Goal: Transaction & Acquisition: Purchase product/service

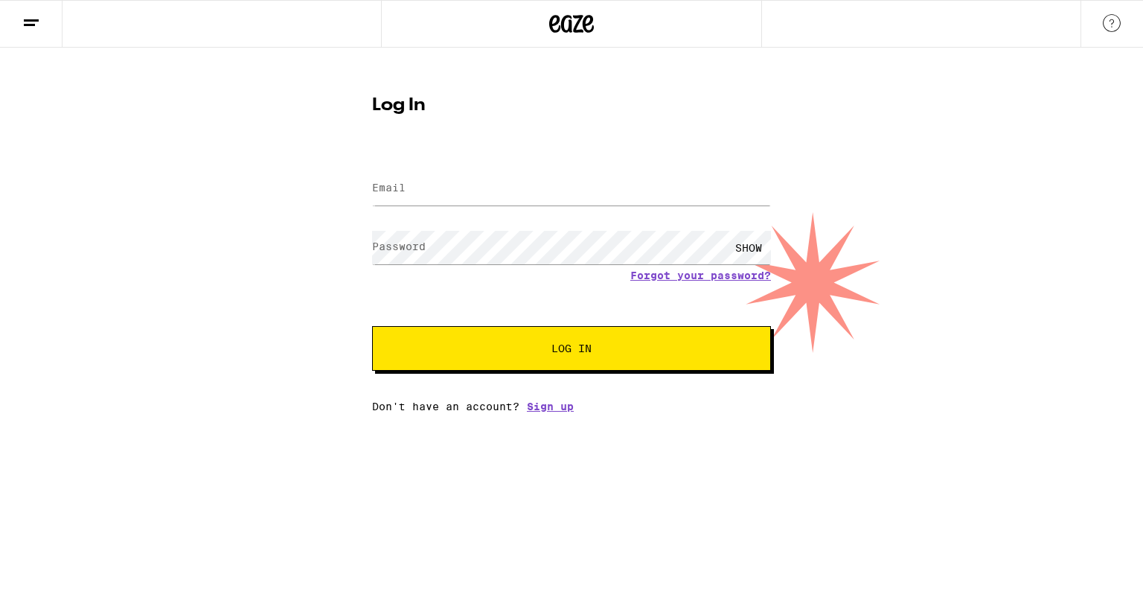
click at [475, 200] on input "Email" at bounding box center [571, 188] width 399 height 33
type input "[EMAIL_ADDRESS][DOMAIN_NAME]"
click at [525, 349] on span "Log In" at bounding box center [571, 348] width 278 height 10
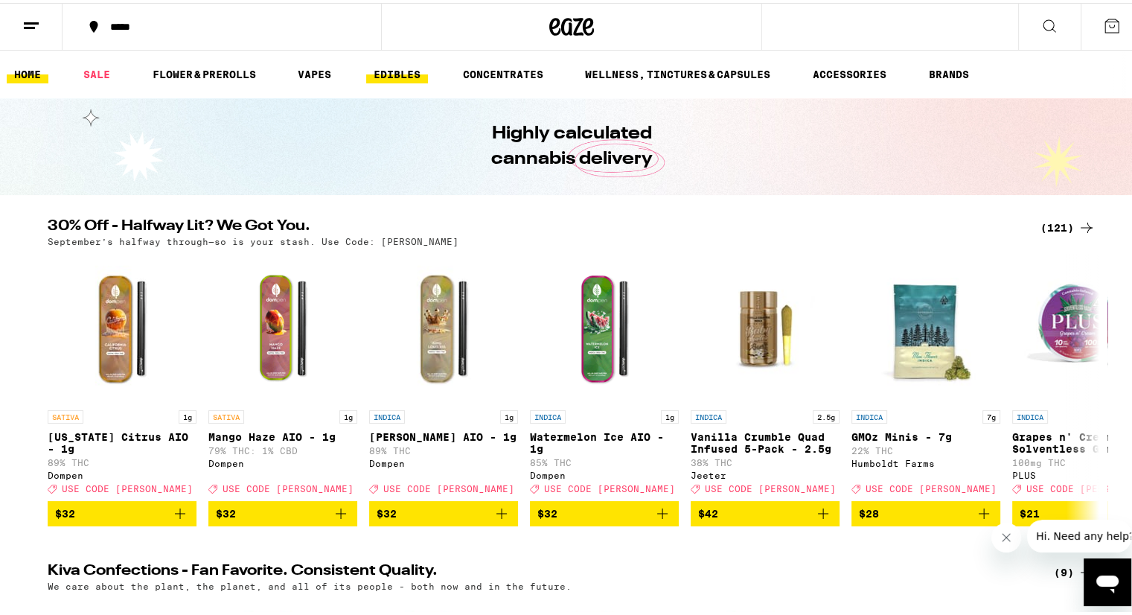
click at [389, 71] on link "EDIBLES" at bounding box center [397, 71] width 62 height 18
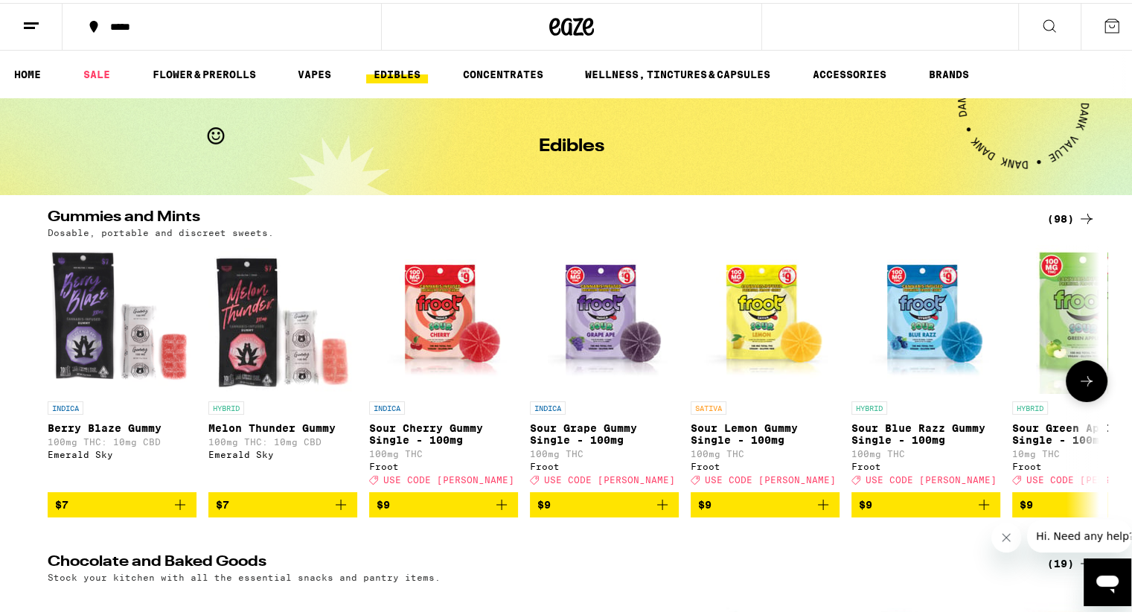
click at [1086, 387] on icon at bounding box center [1086, 378] width 18 height 18
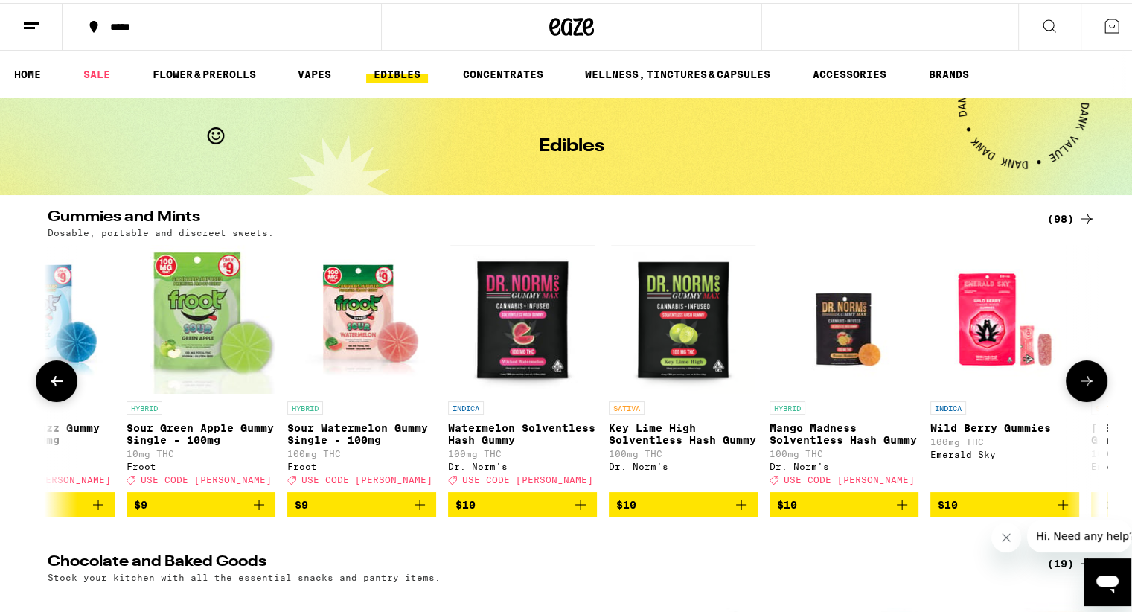
click at [1086, 387] on icon at bounding box center [1086, 378] width 18 height 18
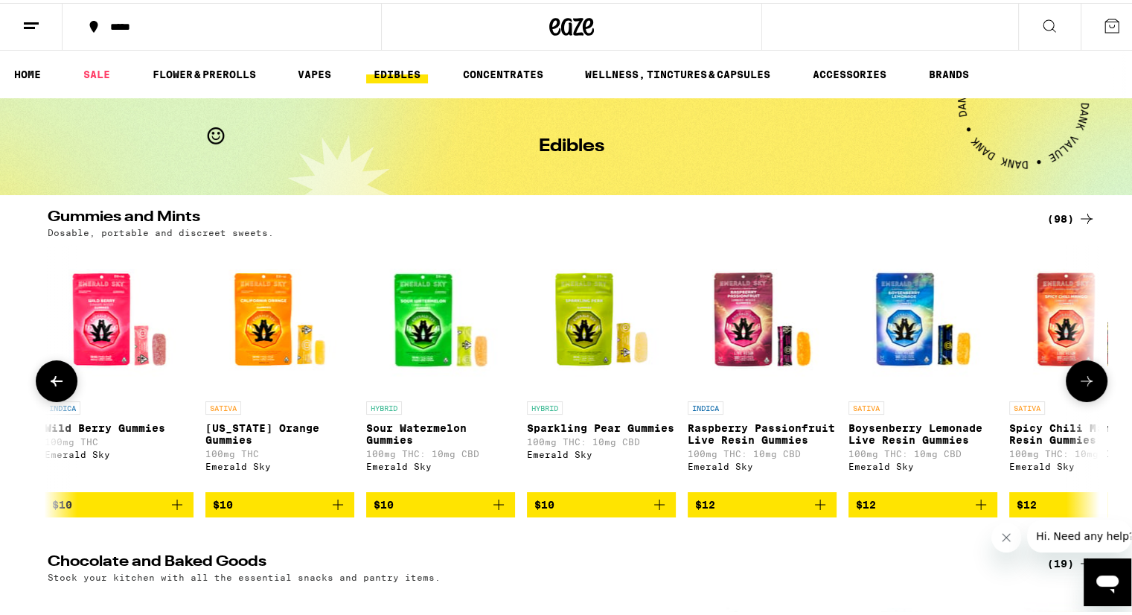
click at [1086, 387] on icon at bounding box center [1086, 378] width 18 height 18
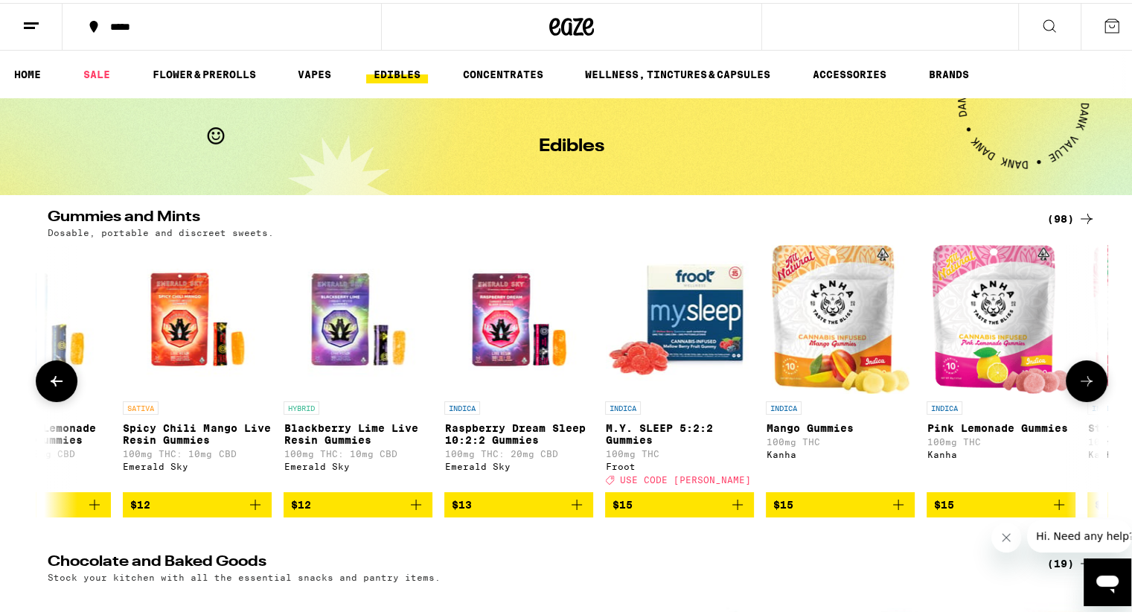
click at [1086, 387] on icon at bounding box center [1086, 378] width 18 height 18
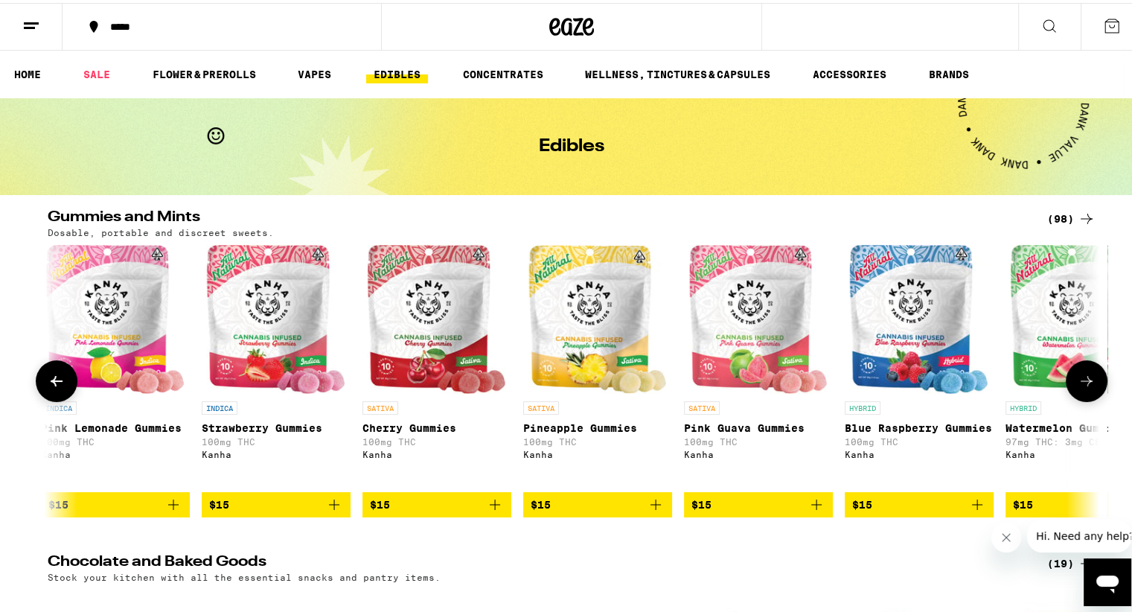
click at [1086, 387] on icon at bounding box center [1086, 378] width 18 height 18
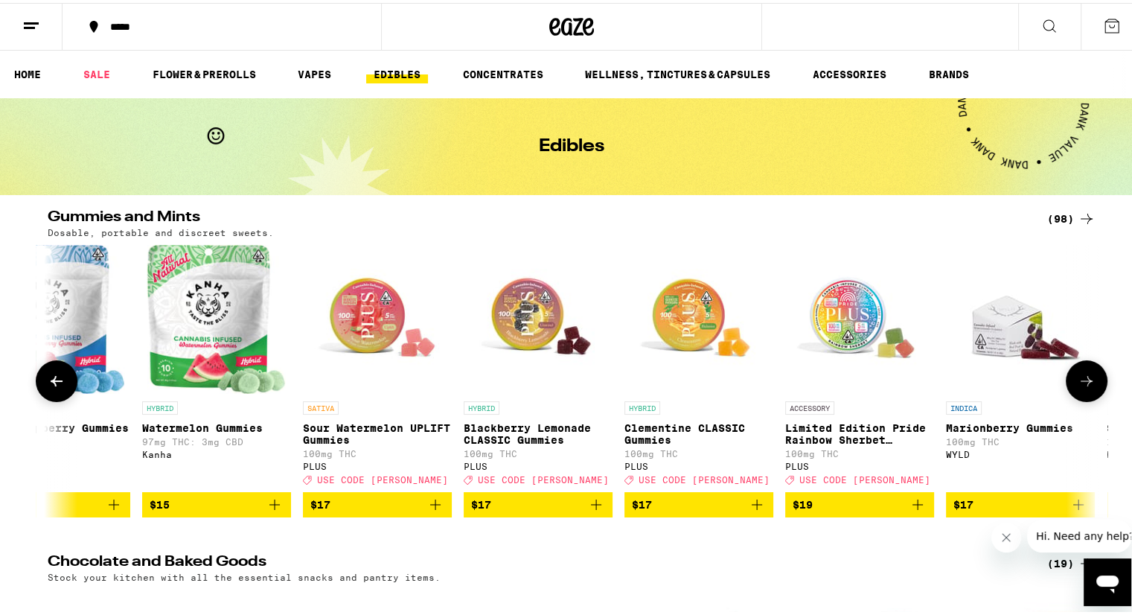
scroll to position [0, 4429]
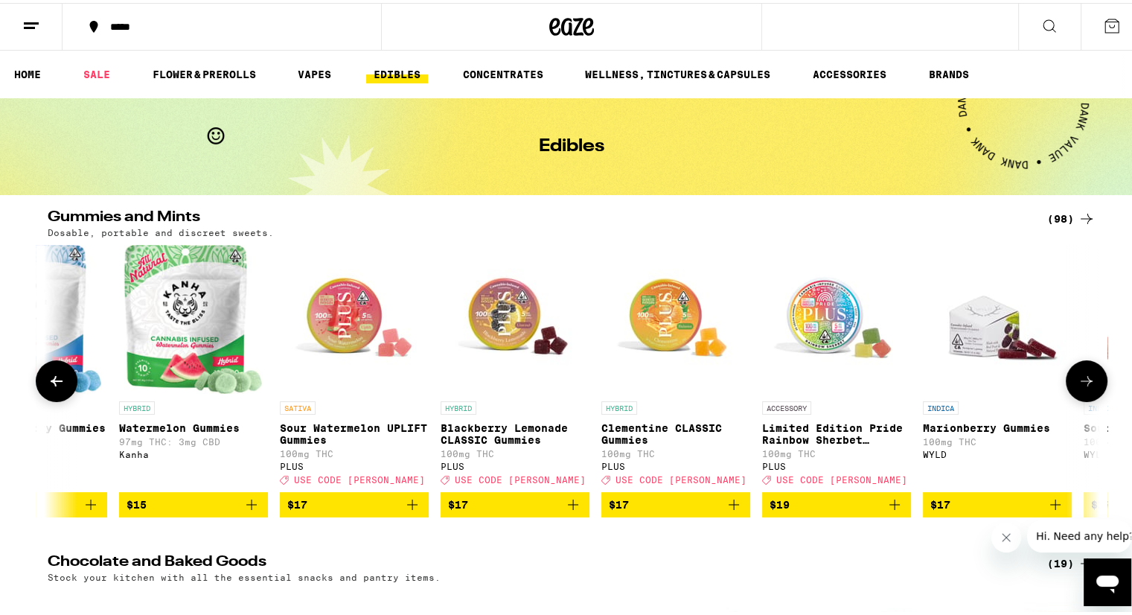
click at [1085, 386] on icon at bounding box center [1086, 378] width 18 height 18
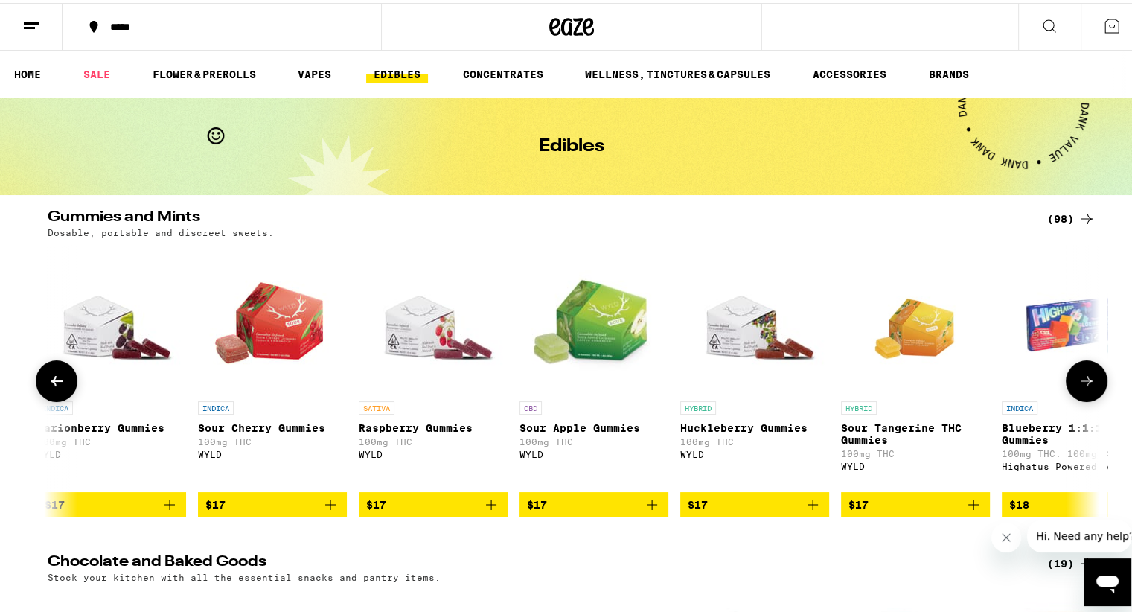
click at [1085, 386] on icon at bounding box center [1086, 378] width 18 height 18
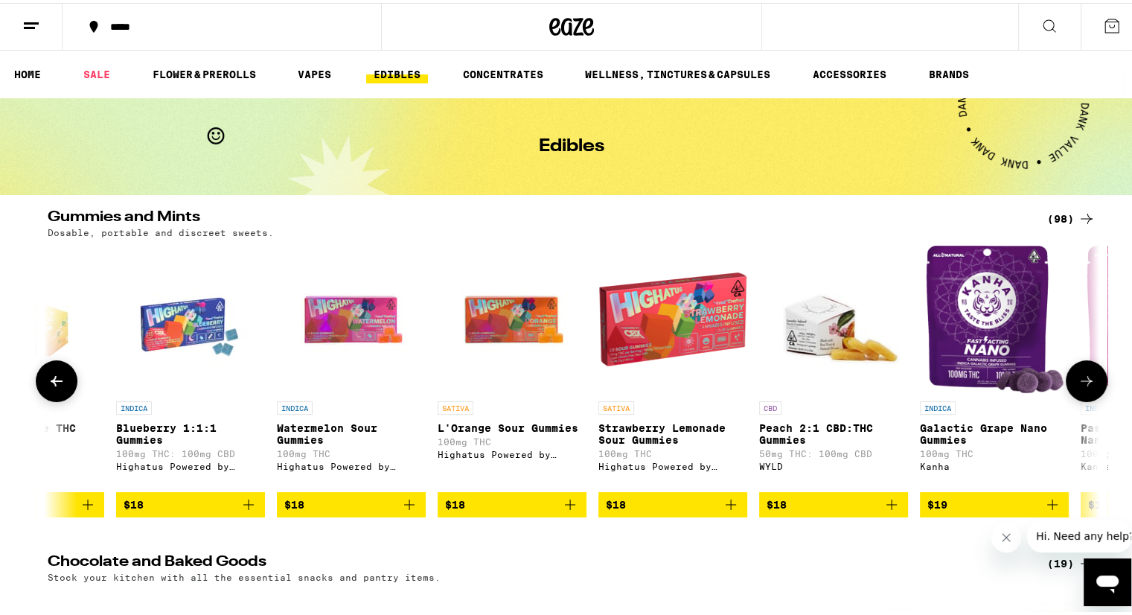
click at [1085, 386] on icon at bounding box center [1086, 378] width 18 height 18
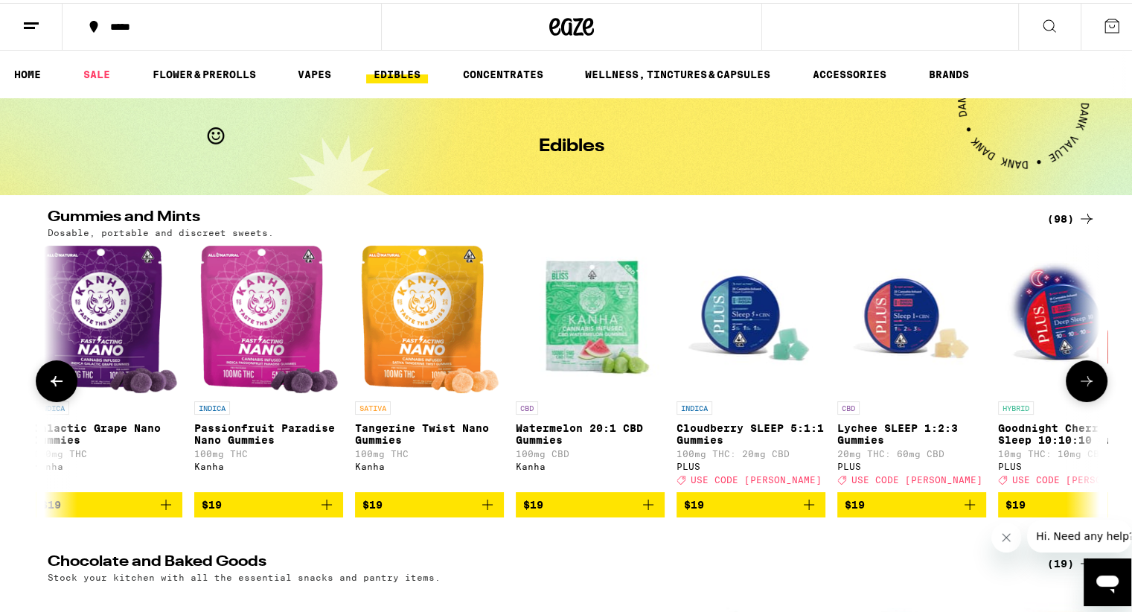
click at [1085, 386] on icon at bounding box center [1086, 378] width 18 height 18
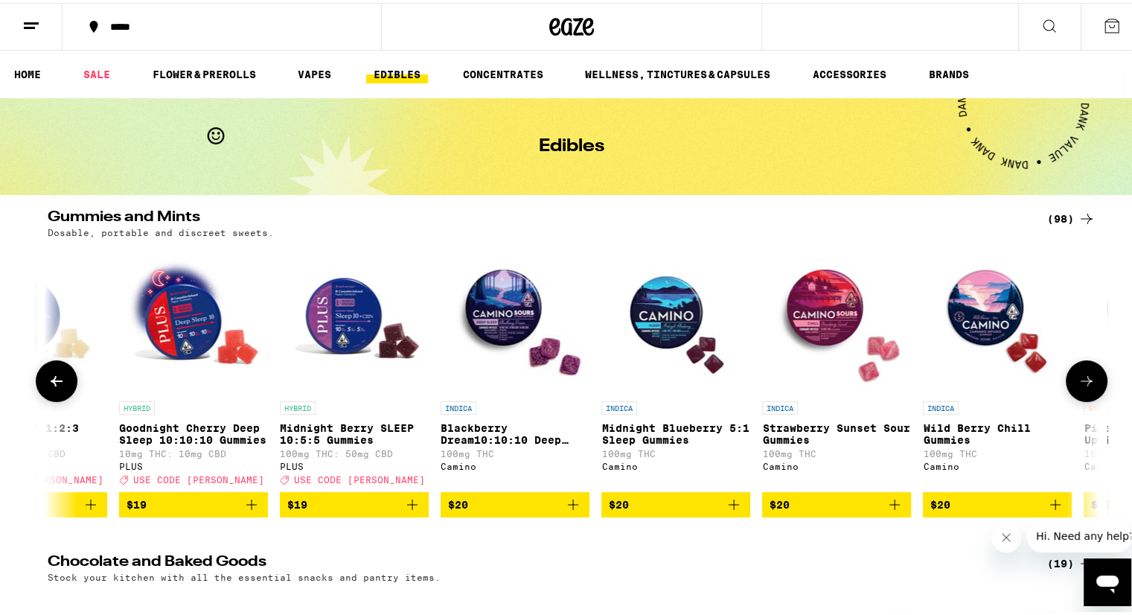
scroll to position [0, 7971]
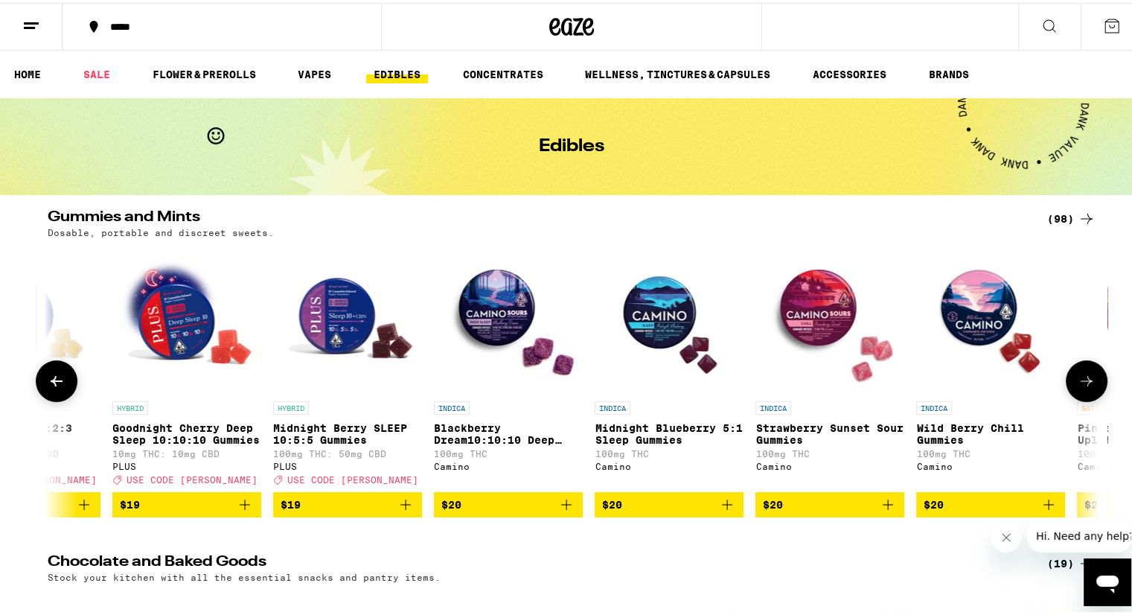
click at [982, 313] on img "Open page for Wild Berry Chill Gummies from Camino" at bounding box center [990, 316] width 149 height 149
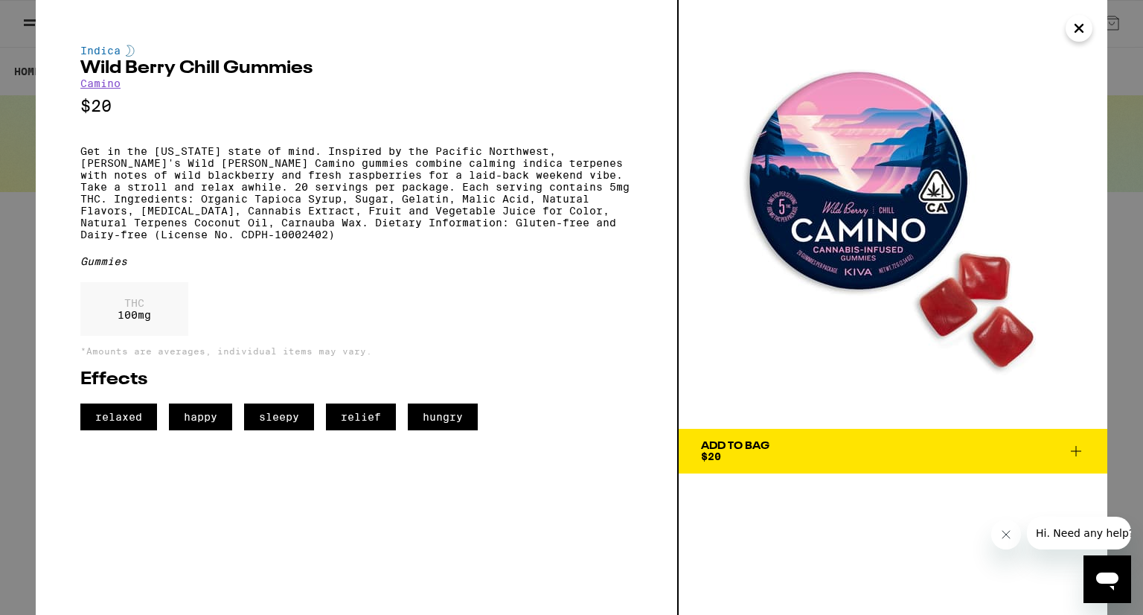
click at [839, 455] on span "Add To Bag $20" at bounding box center [893, 450] width 384 height 21
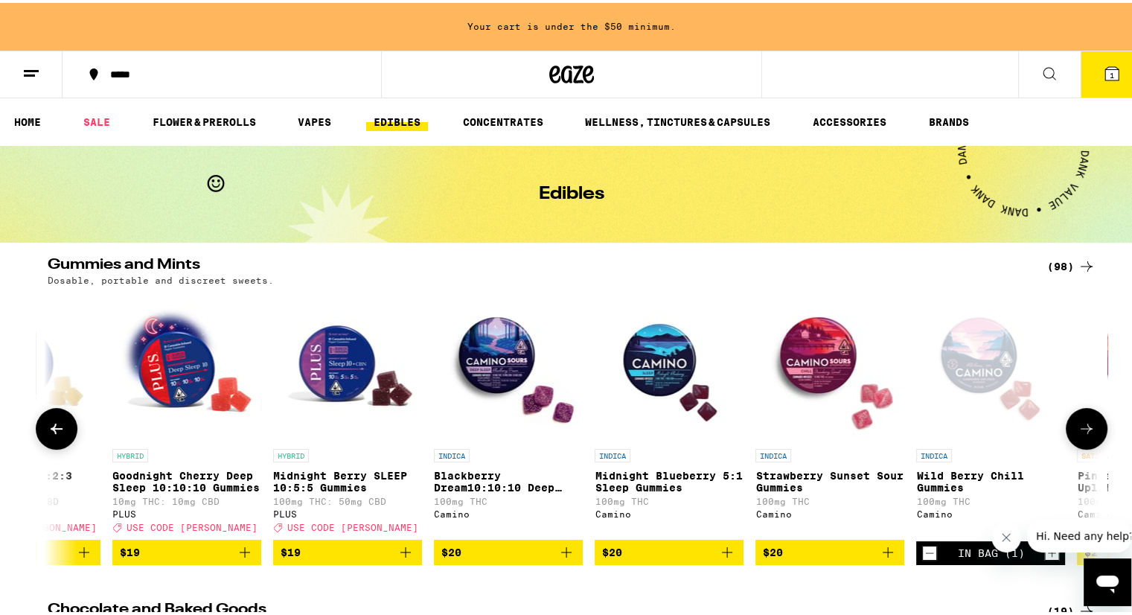
click at [799, 365] on img "Open page for Strawberry Sunset Sour Gummies from Camino" at bounding box center [829, 363] width 149 height 149
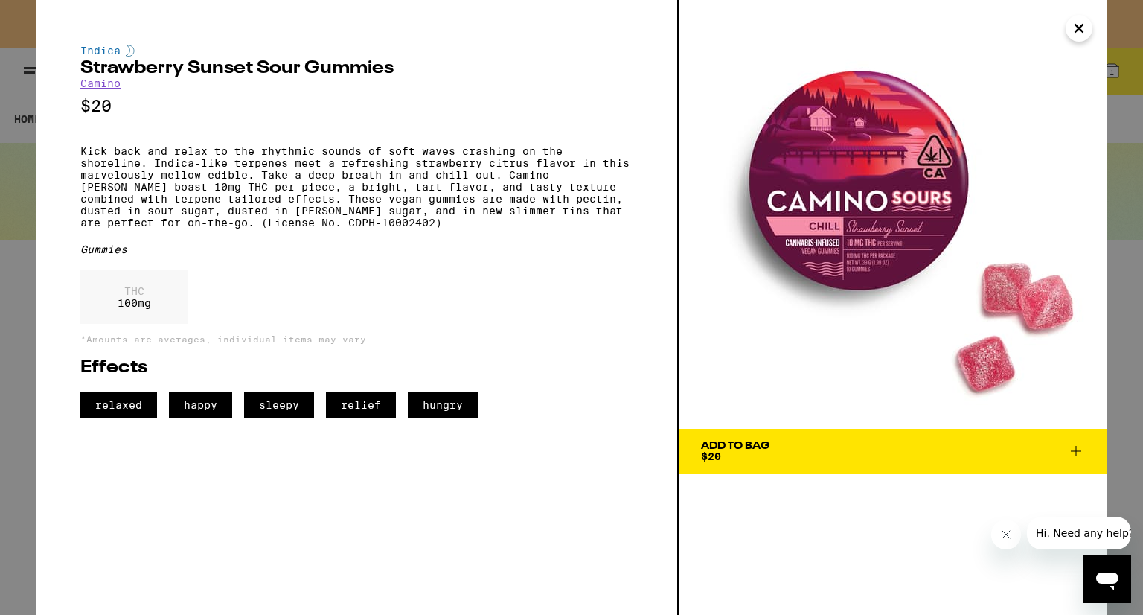
click at [1085, 31] on icon "Close" at bounding box center [1079, 28] width 18 height 22
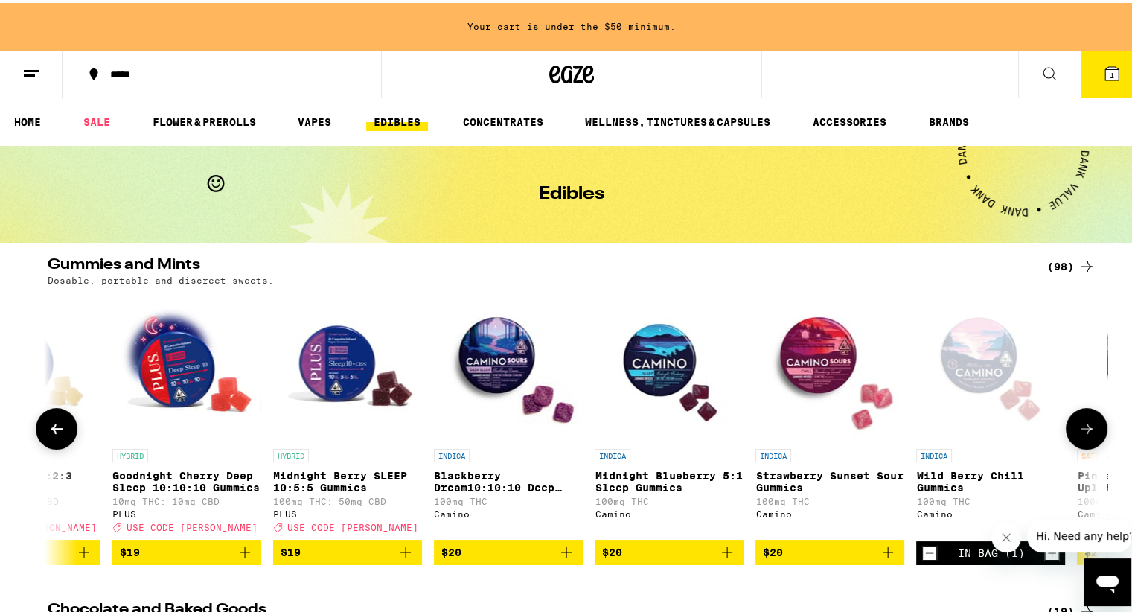
click at [1079, 435] on icon at bounding box center [1086, 426] width 18 height 18
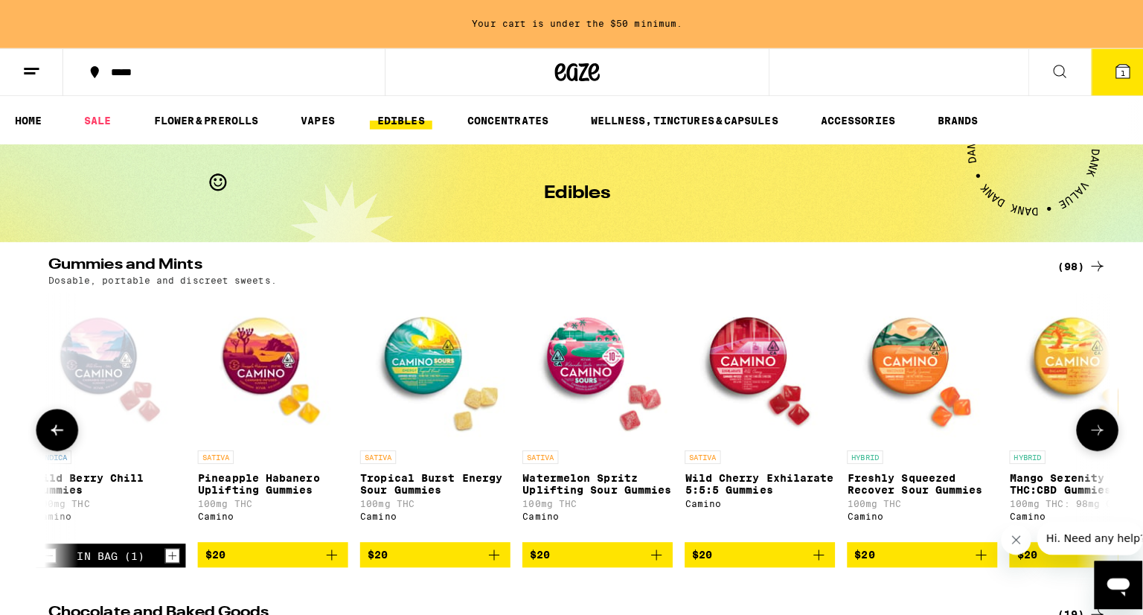
scroll to position [0, 8857]
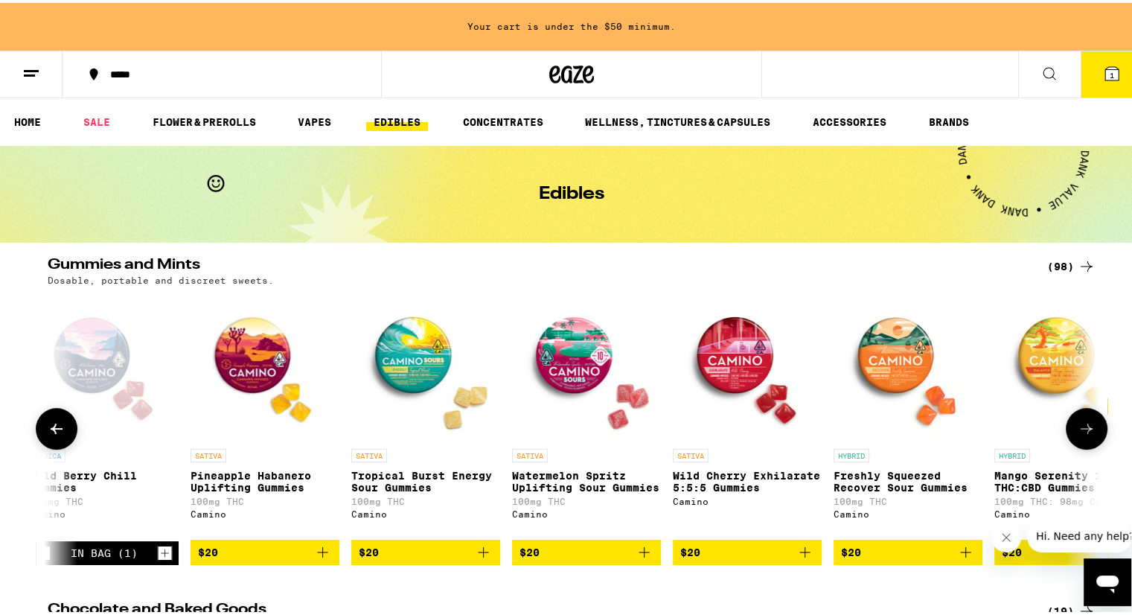
click at [268, 348] on img "Open page for Pineapple Habanero Uplifting Gummies from Camino" at bounding box center [264, 363] width 149 height 149
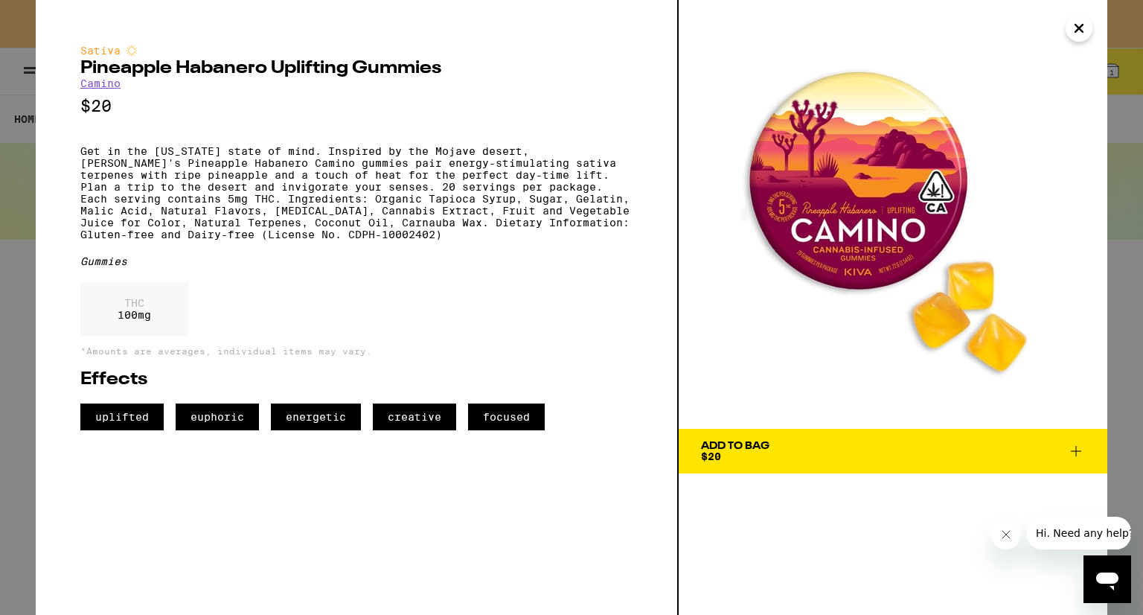
click at [752, 449] on div "Add To Bag" at bounding box center [735, 445] width 68 height 10
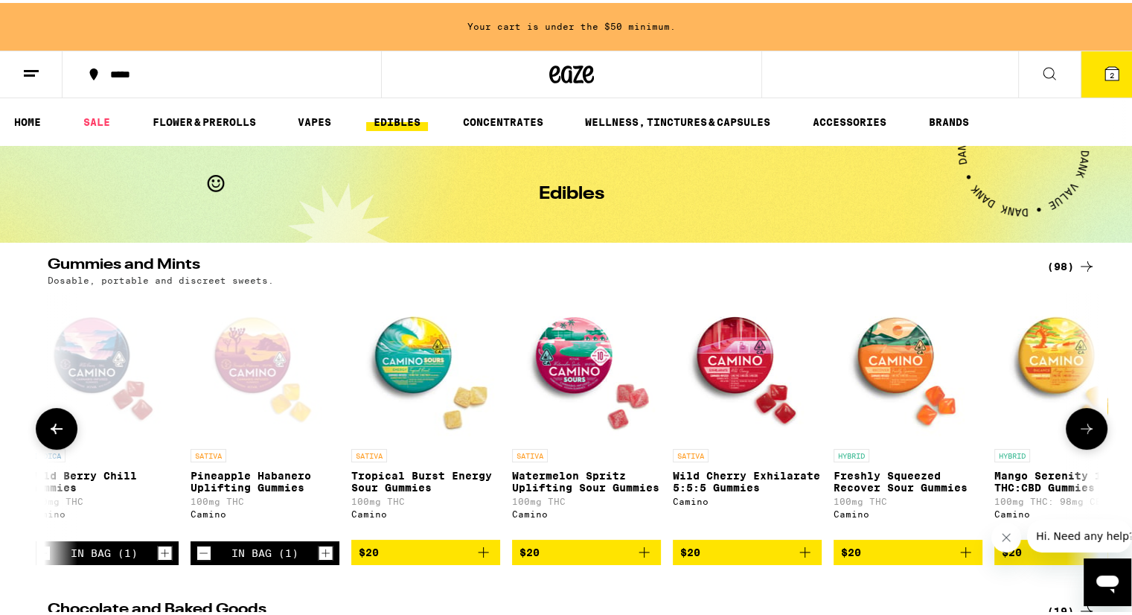
click at [406, 371] on img "Open page for Tropical Burst Energy Sour Gummies from Camino" at bounding box center [425, 363] width 149 height 149
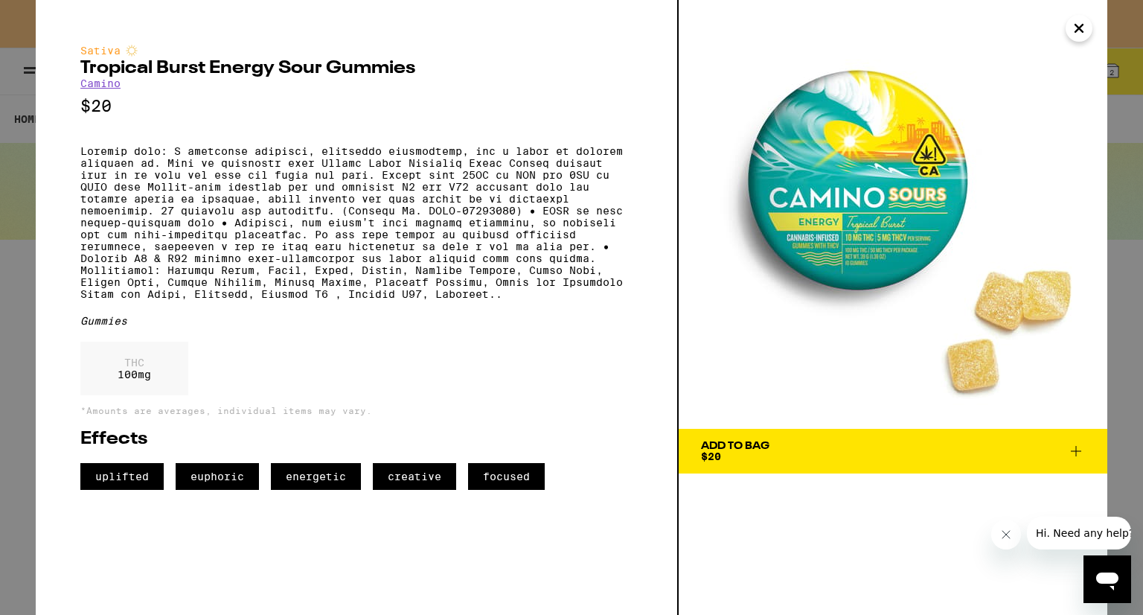
click at [1080, 36] on icon "Close" at bounding box center [1079, 28] width 18 height 22
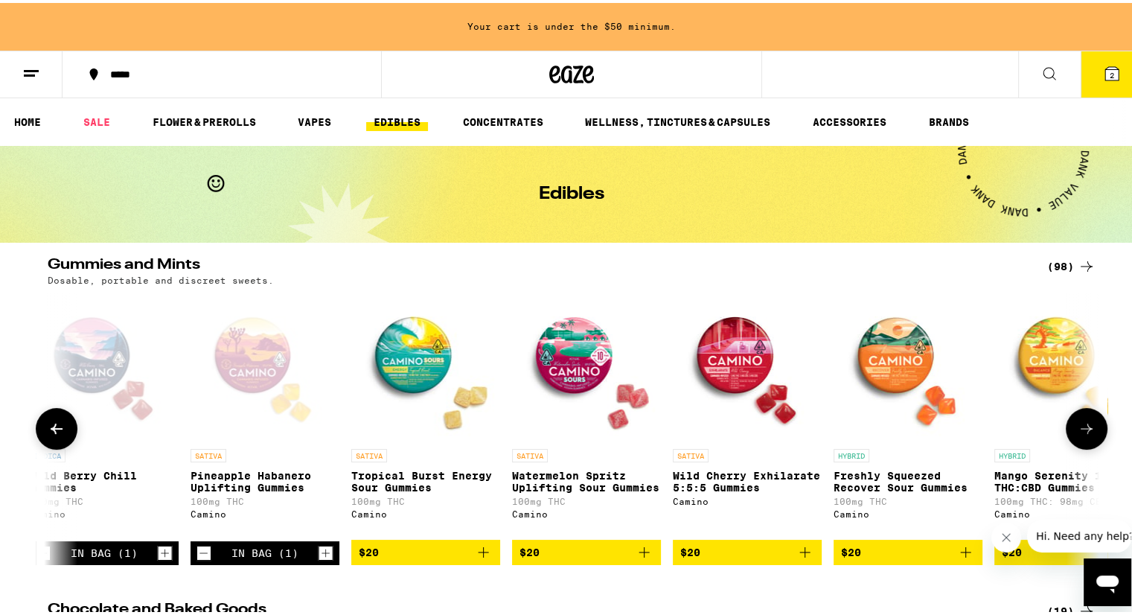
click at [576, 362] on img "Open page for Watermelon Spritz Uplifting Sour Gummies from Camino" at bounding box center [586, 363] width 149 height 149
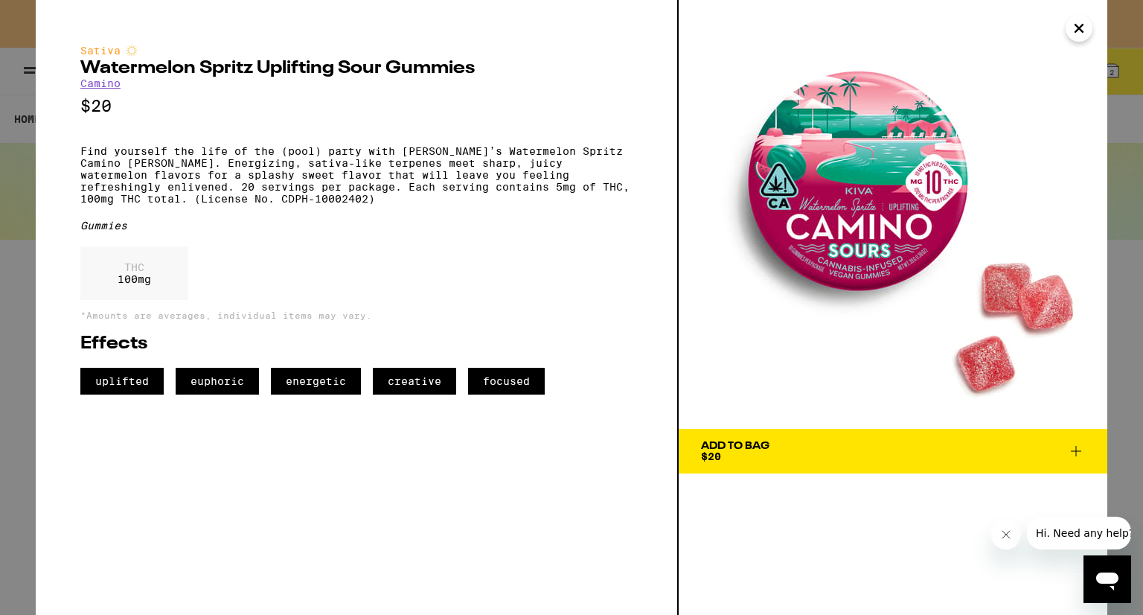
click at [1077, 25] on icon "Close" at bounding box center [1078, 28] width 7 height 7
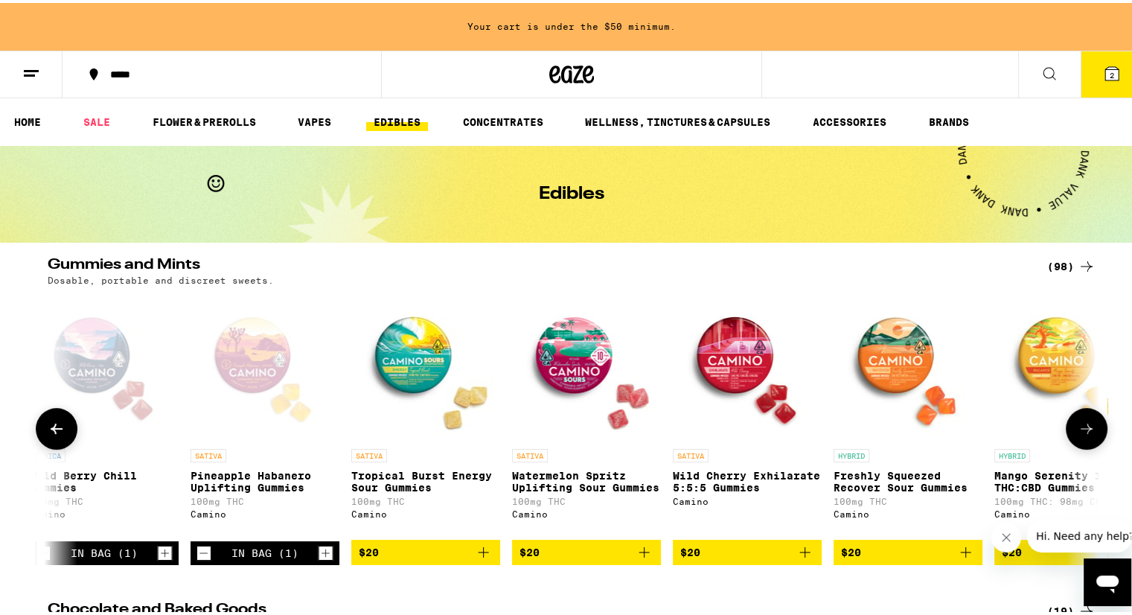
click at [726, 364] on img "Open page for Wild Cherry Exhilarate 5:5:5 Gummies from Camino" at bounding box center [747, 363] width 149 height 149
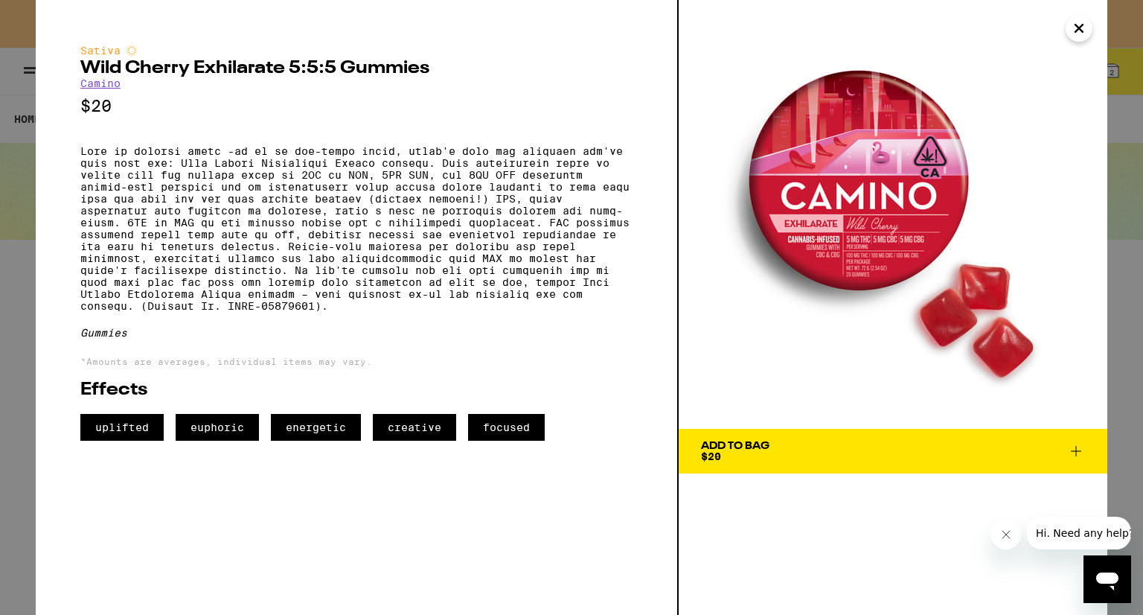
click at [735, 450] on div "Add To Bag" at bounding box center [735, 445] width 68 height 10
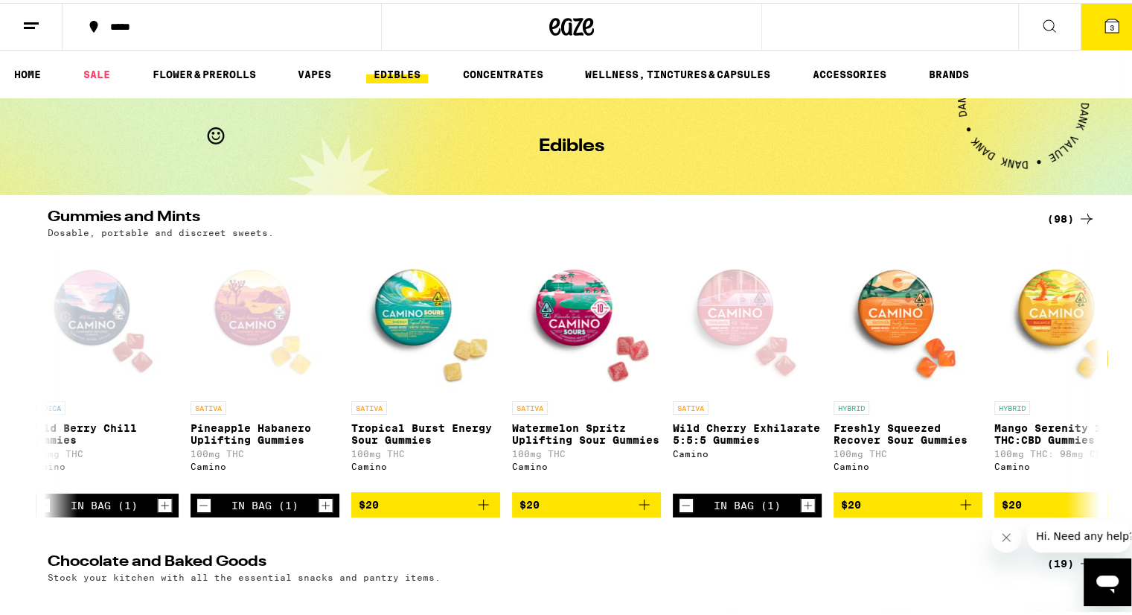
click at [1089, 22] on button "3" at bounding box center [1111, 24] width 62 height 46
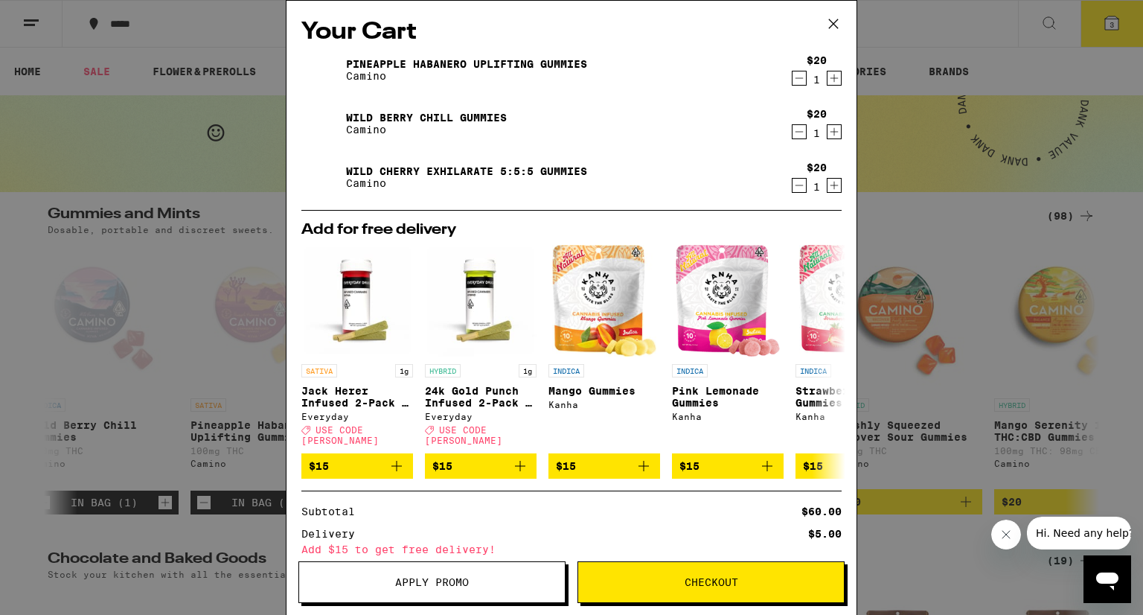
click at [827, 129] on icon "Increment" at bounding box center [833, 132] width 13 height 18
